Goal: Complete application form

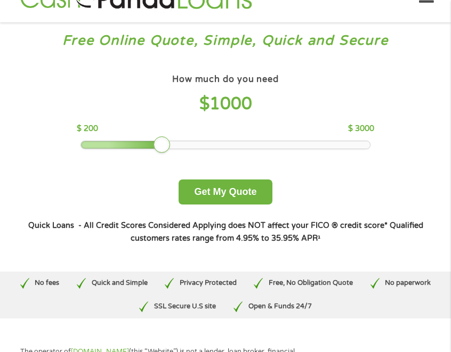
scroll to position [33, 0]
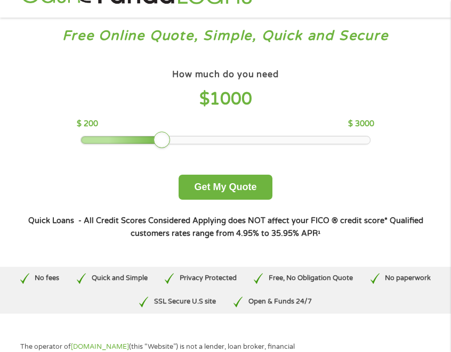
click at [129, 140] on div at bounding box center [122, 140] width 83 height 7
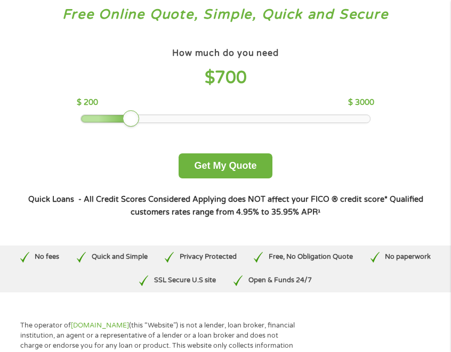
scroll to position [66, 0]
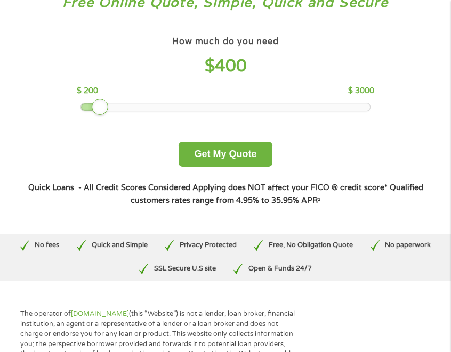
click at [102, 105] on div at bounding box center [226, 106] width 290 height 7
click at [86, 108] on div at bounding box center [226, 106] width 290 height 7
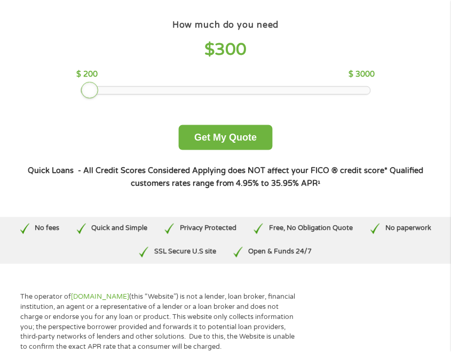
scroll to position [0, 0]
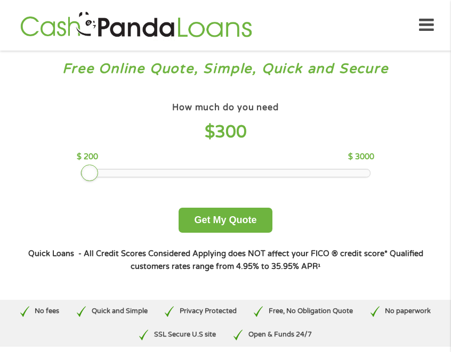
click at [423, 22] on icon at bounding box center [426, 25] width 15 height 26
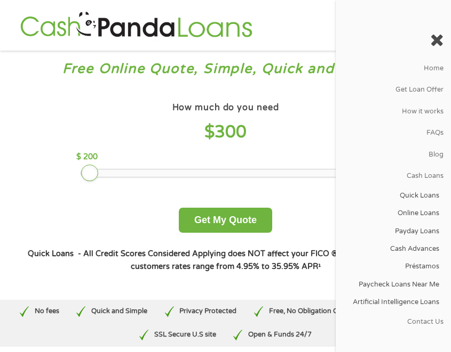
click at [75, 172] on div "How much do you need $ 300 $ 200 $ 3000 Get My Quote" at bounding box center [225, 166] width 397 height 133
click at [75, 175] on div "How much do you need $ 300 $ 200 $ 3000 Get My Quote" at bounding box center [225, 166] width 397 height 133
